Goal: Information Seeking & Learning: Understand process/instructions

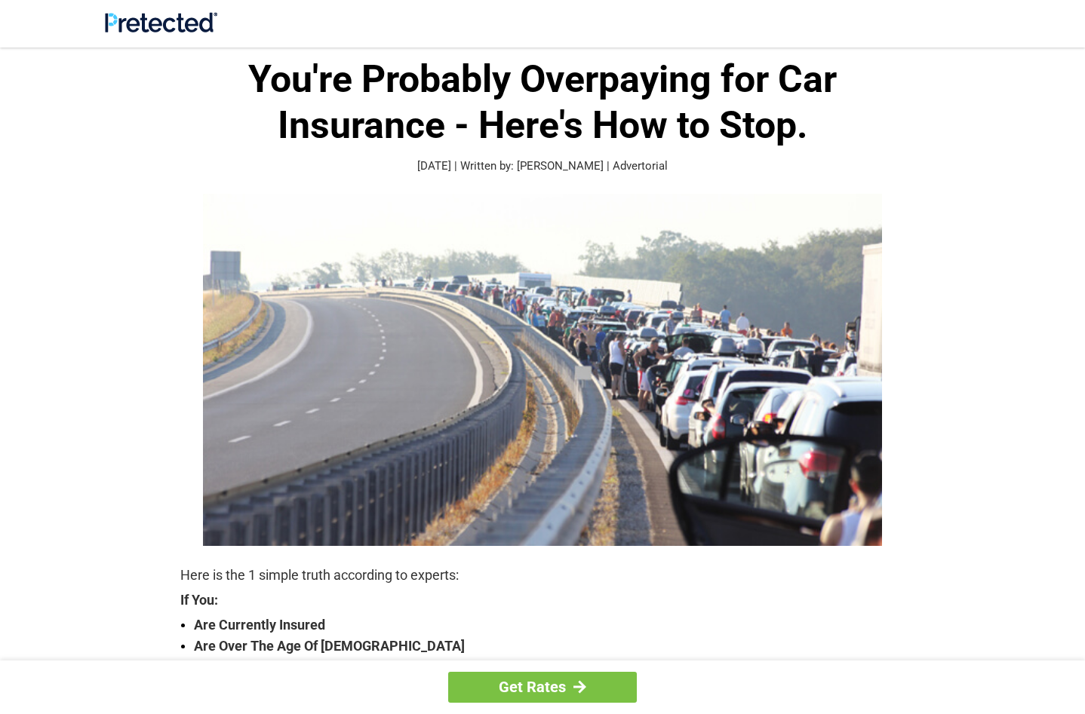
click at [184, 531] on div at bounding box center [542, 370] width 875 height 352
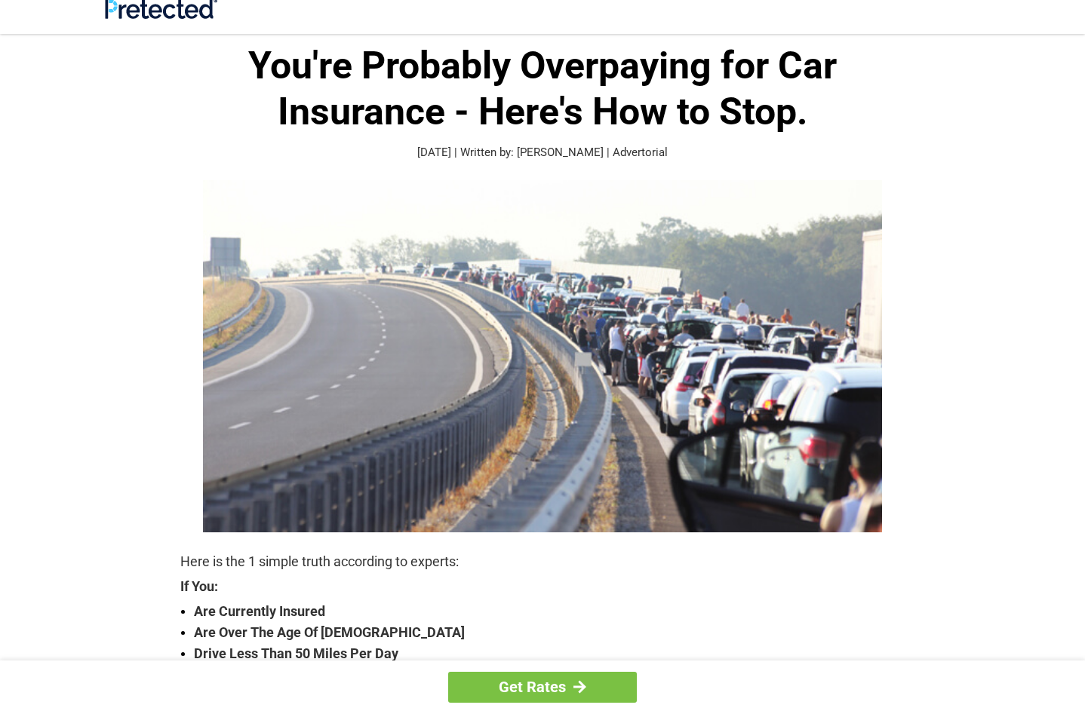
click at [152, 456] on div at bounding box center [542, 356] width 875 height 352
click at [186, 520] on div at bounding box center [542, 356] width 875 height 352
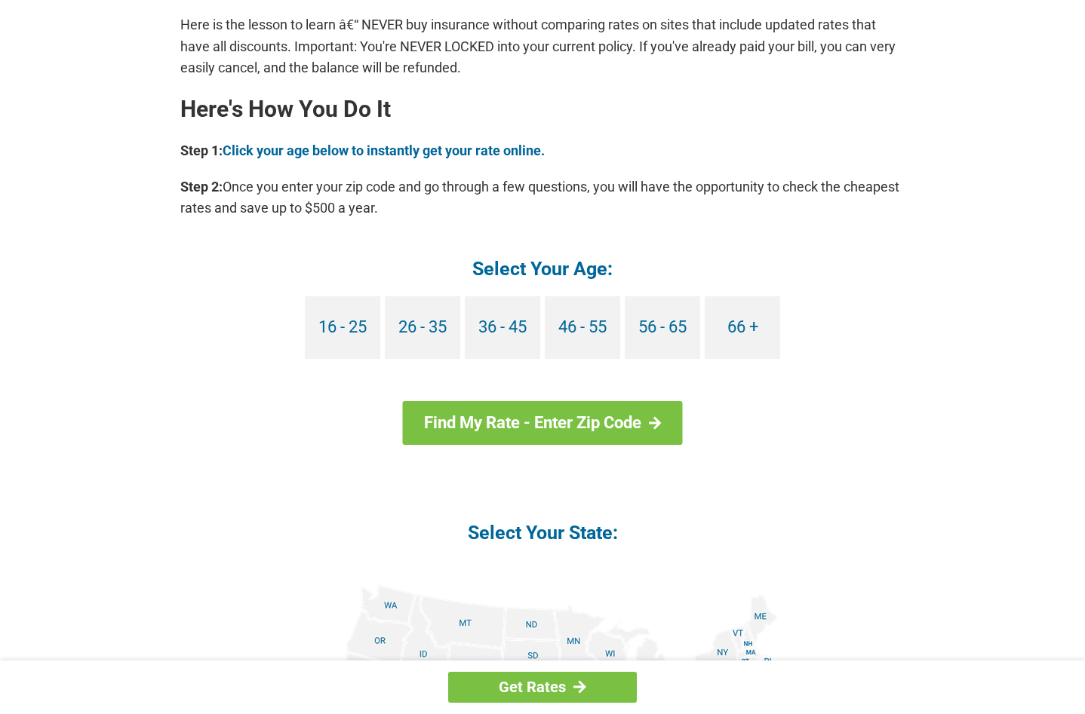
scroll to position [2043, 0]
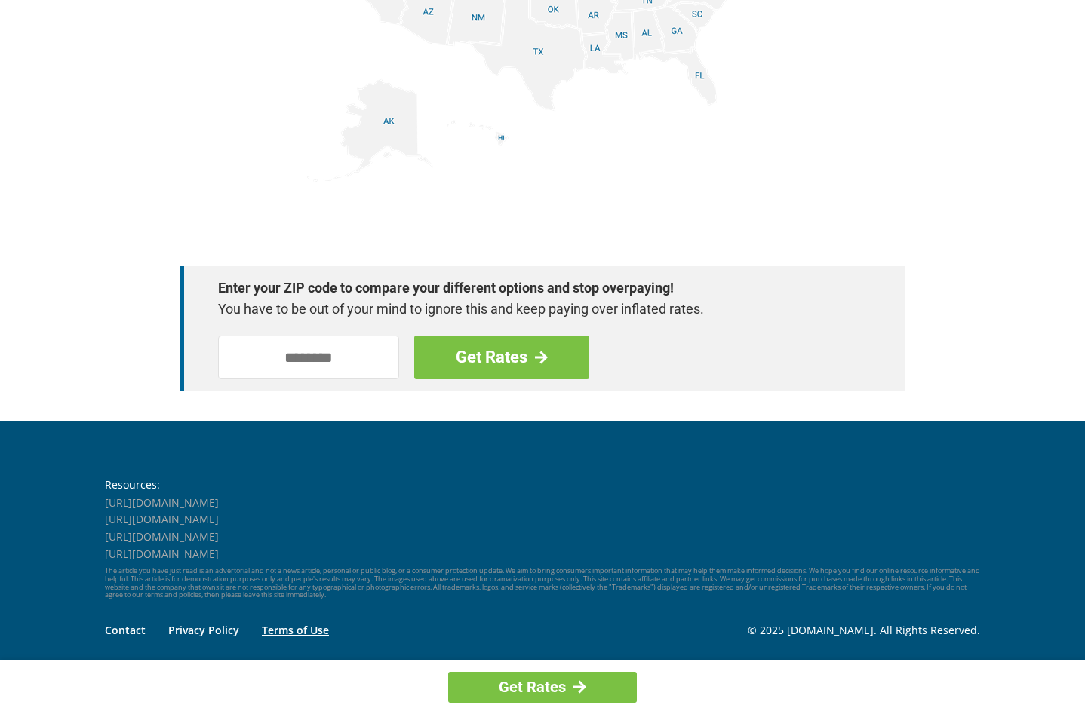
click at [262, 633] on link "Terms of Use" at bounding box center [295, 630] width 67 height 14
